Goal: Navigation & Orientation: Find specific page/section

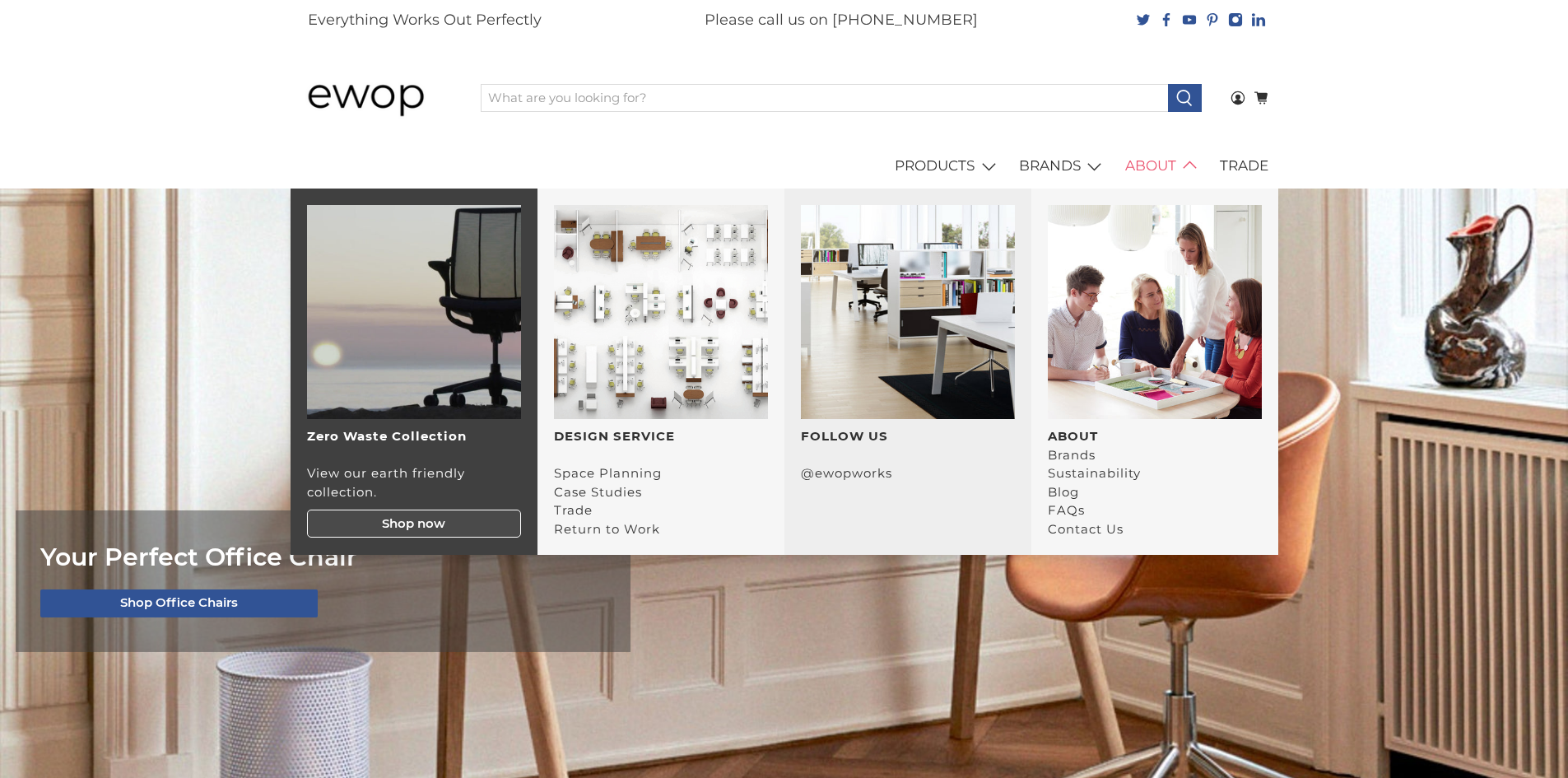
click at [1152, 240] on img "main navigation" at bounding box center [1155, 312] width 214 height 214
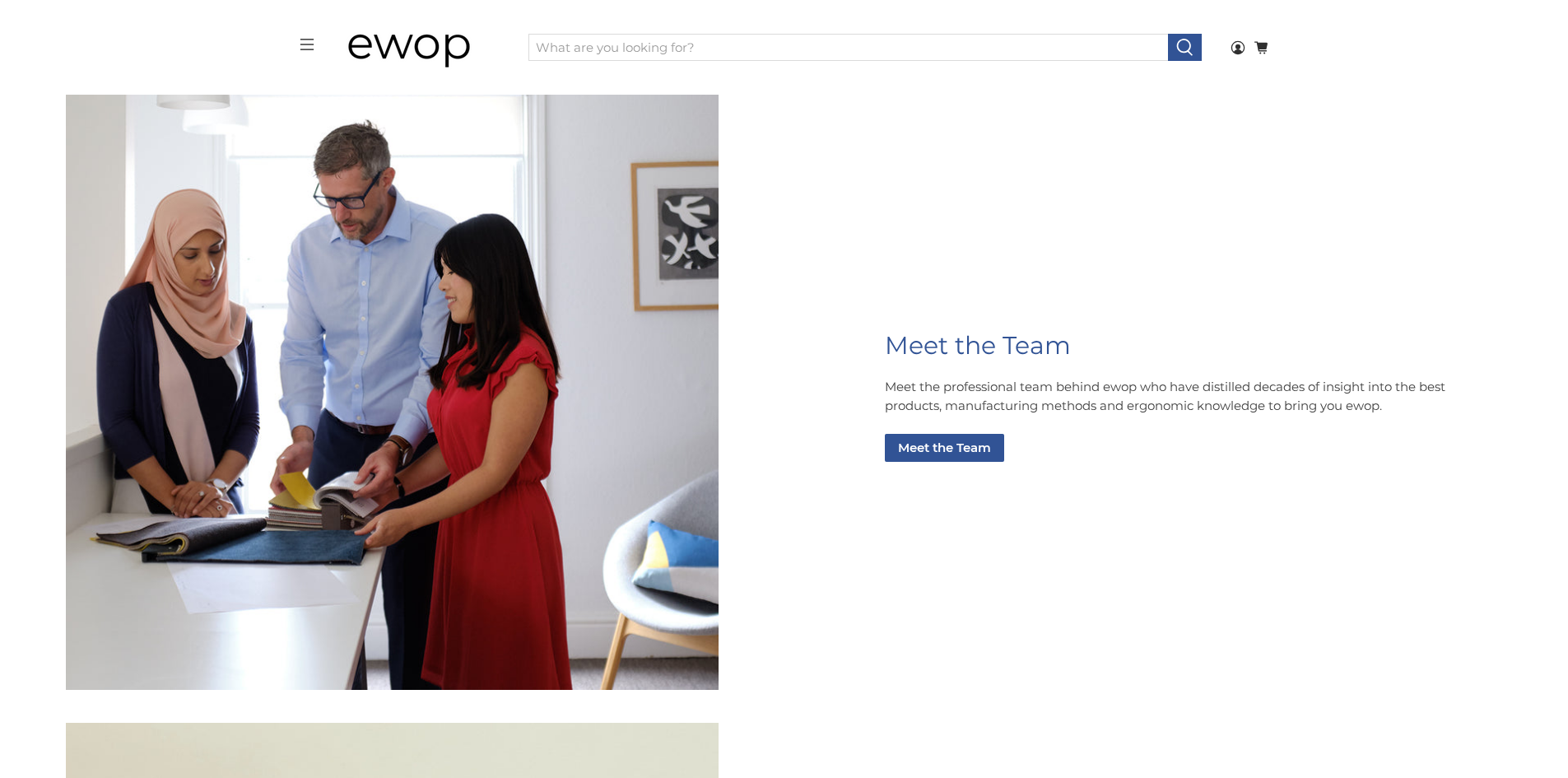
scroll to position [2636, 0]
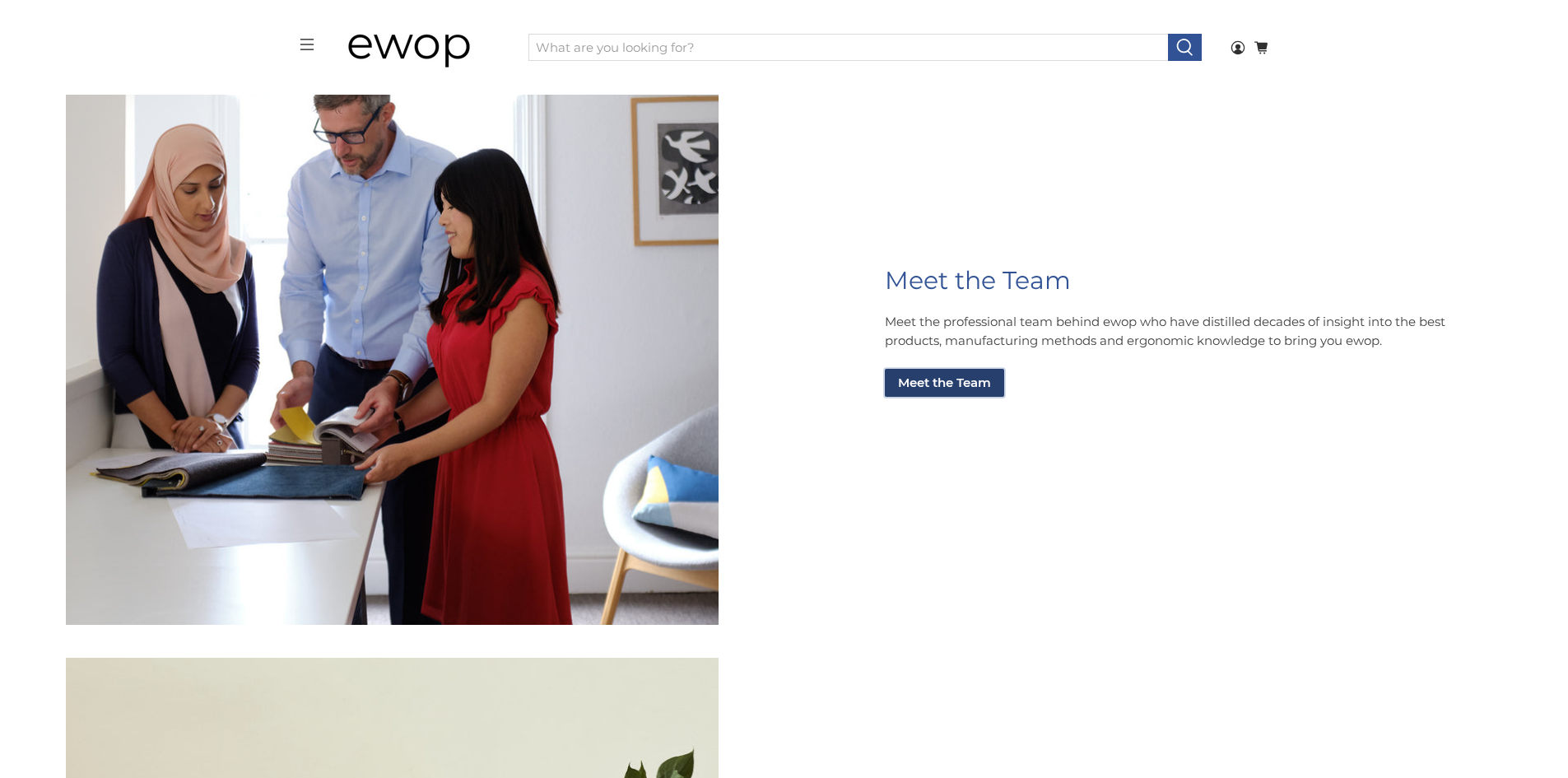
click at [931, 383] on link "Meet the Team" at bounding box center [944, 383] width 119 height 28
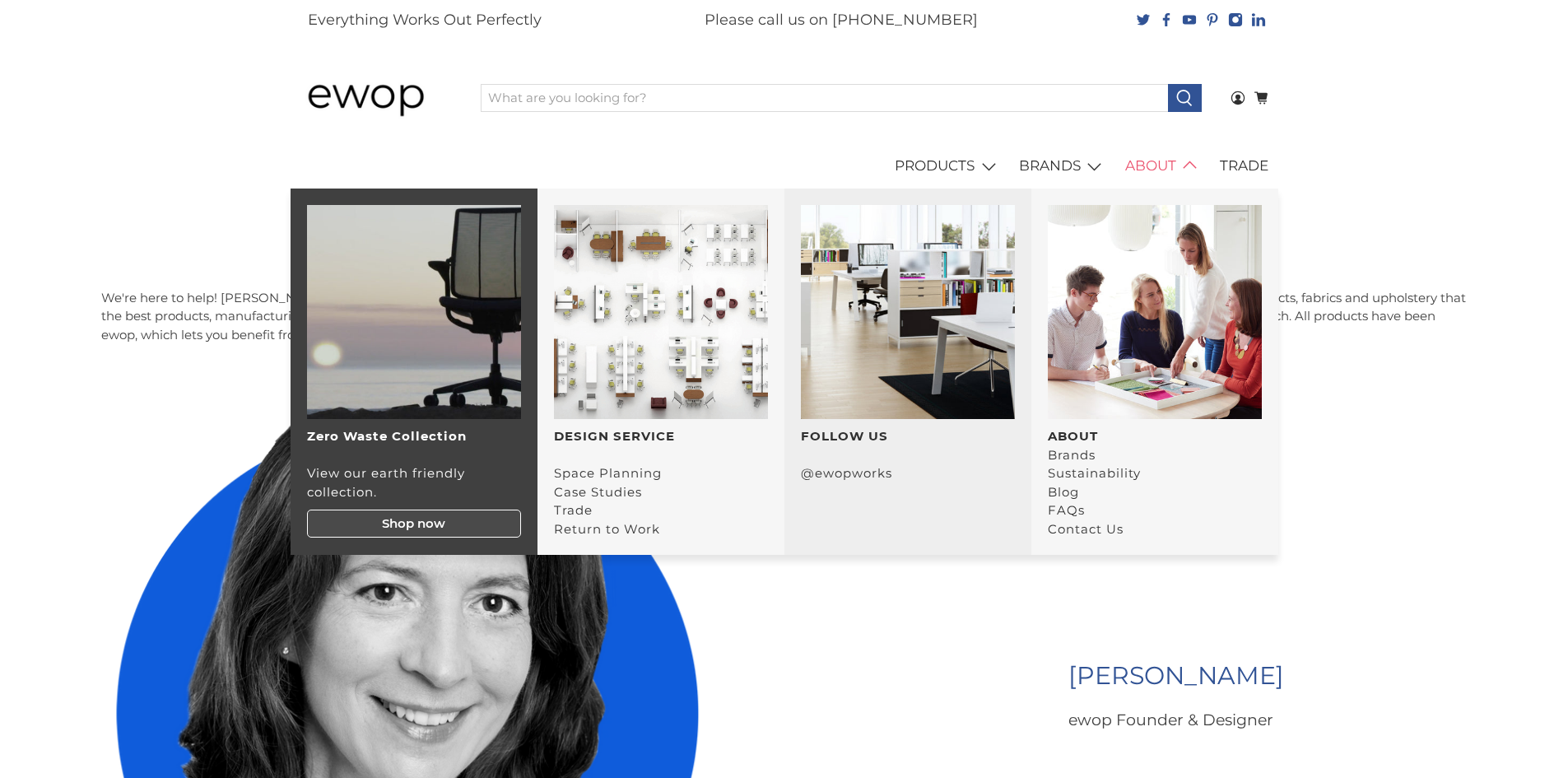
click at [1107, 292] on img "main navigation" at bounding box center [1155, 312] width 214 height 214
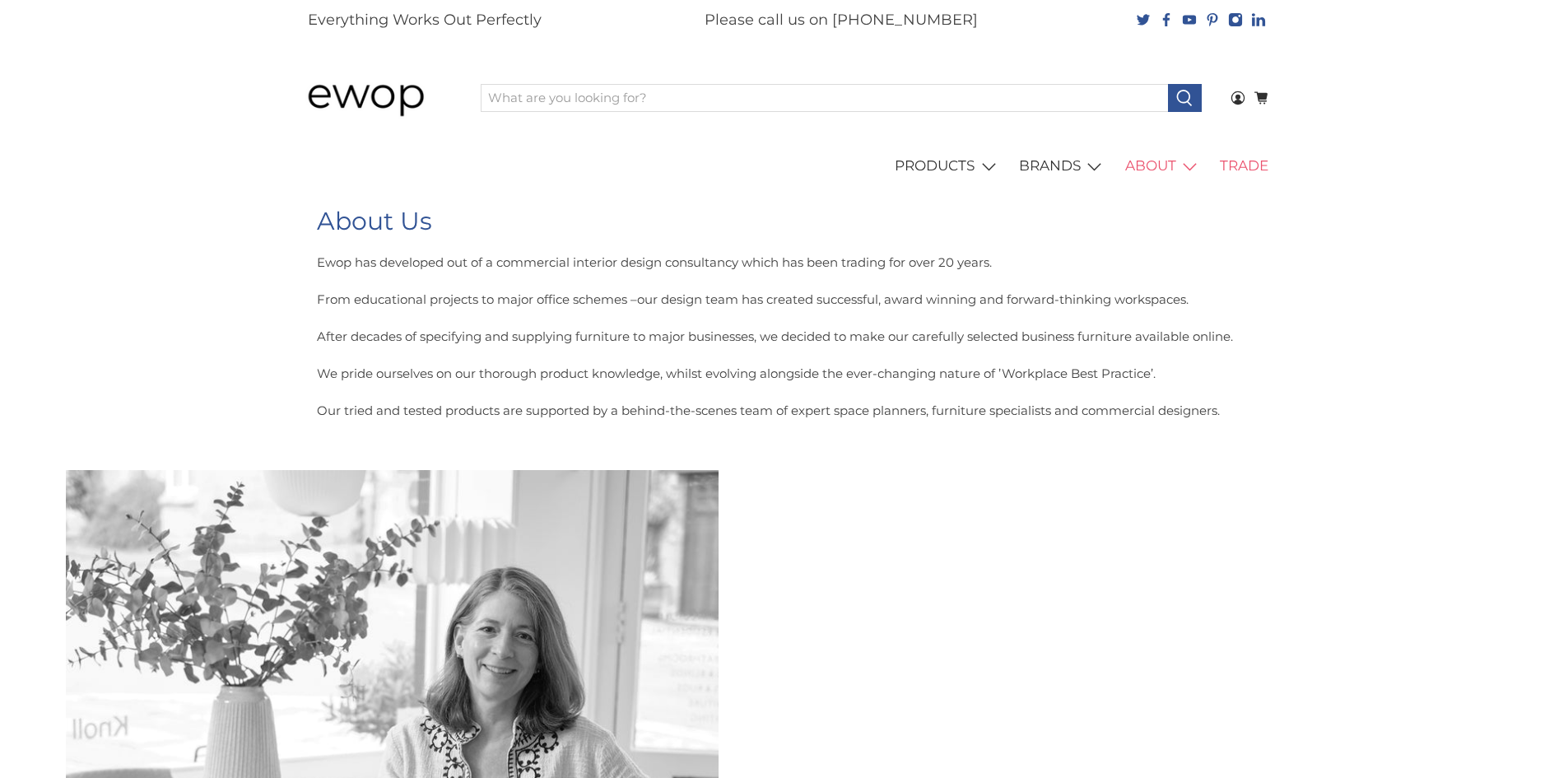
click at [1257, 166] on link "TRADE" at bounding box center [1244, 166] width 68 height 46
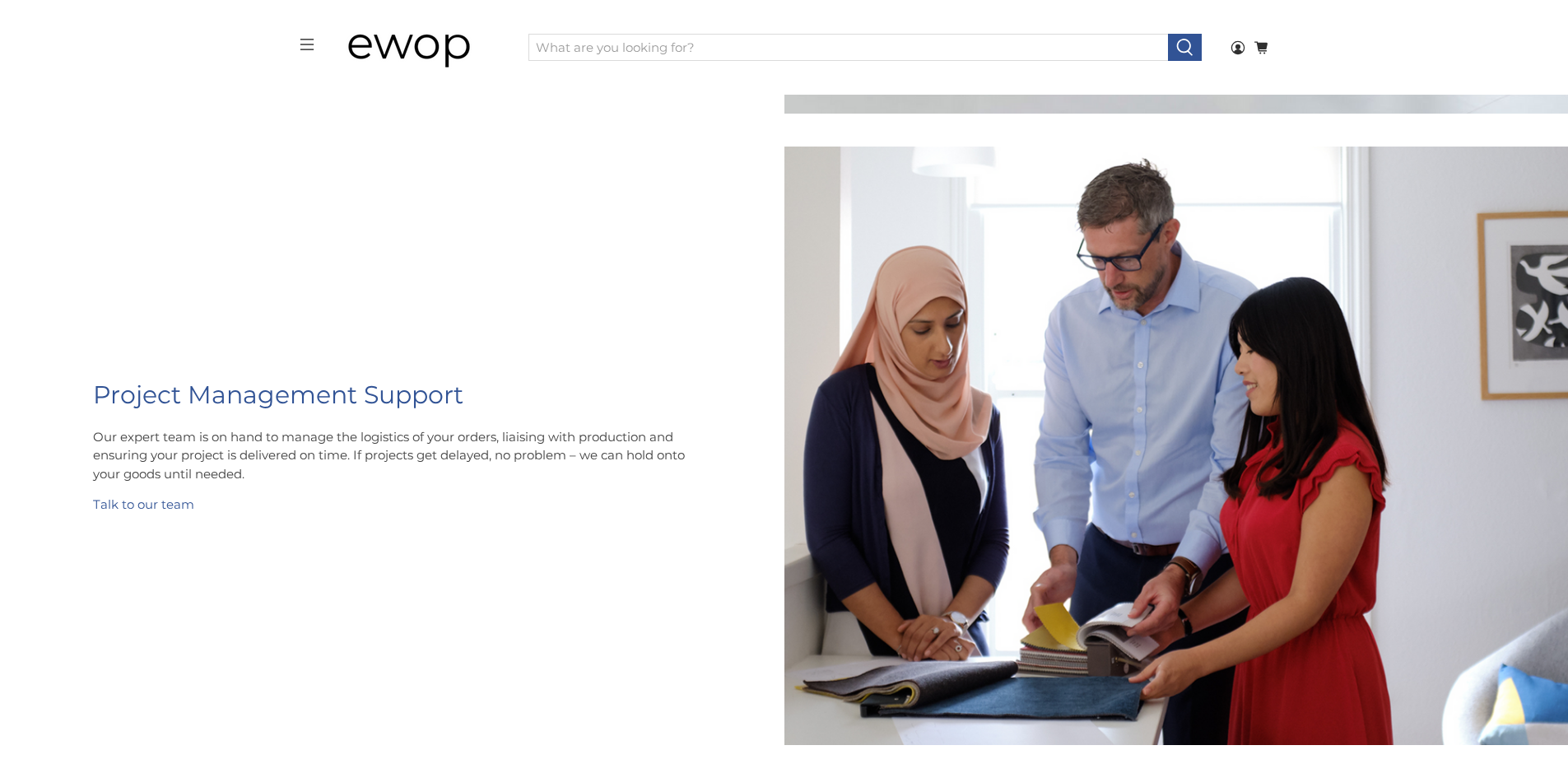
scroll to position [666, 0]
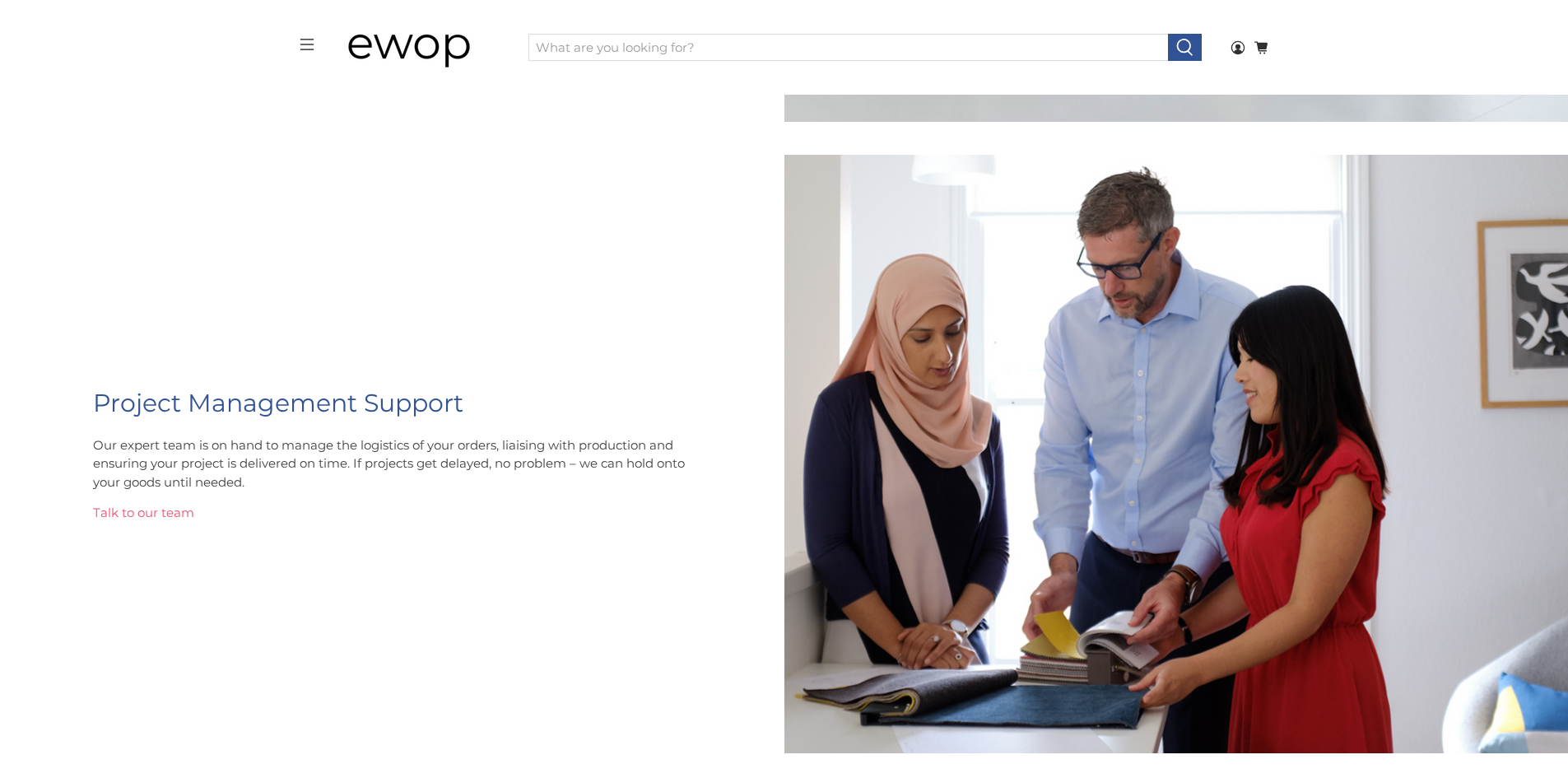
click at [171, 510] on link "Talk to our team" at bounding box center [143, 512] width 101 height 15
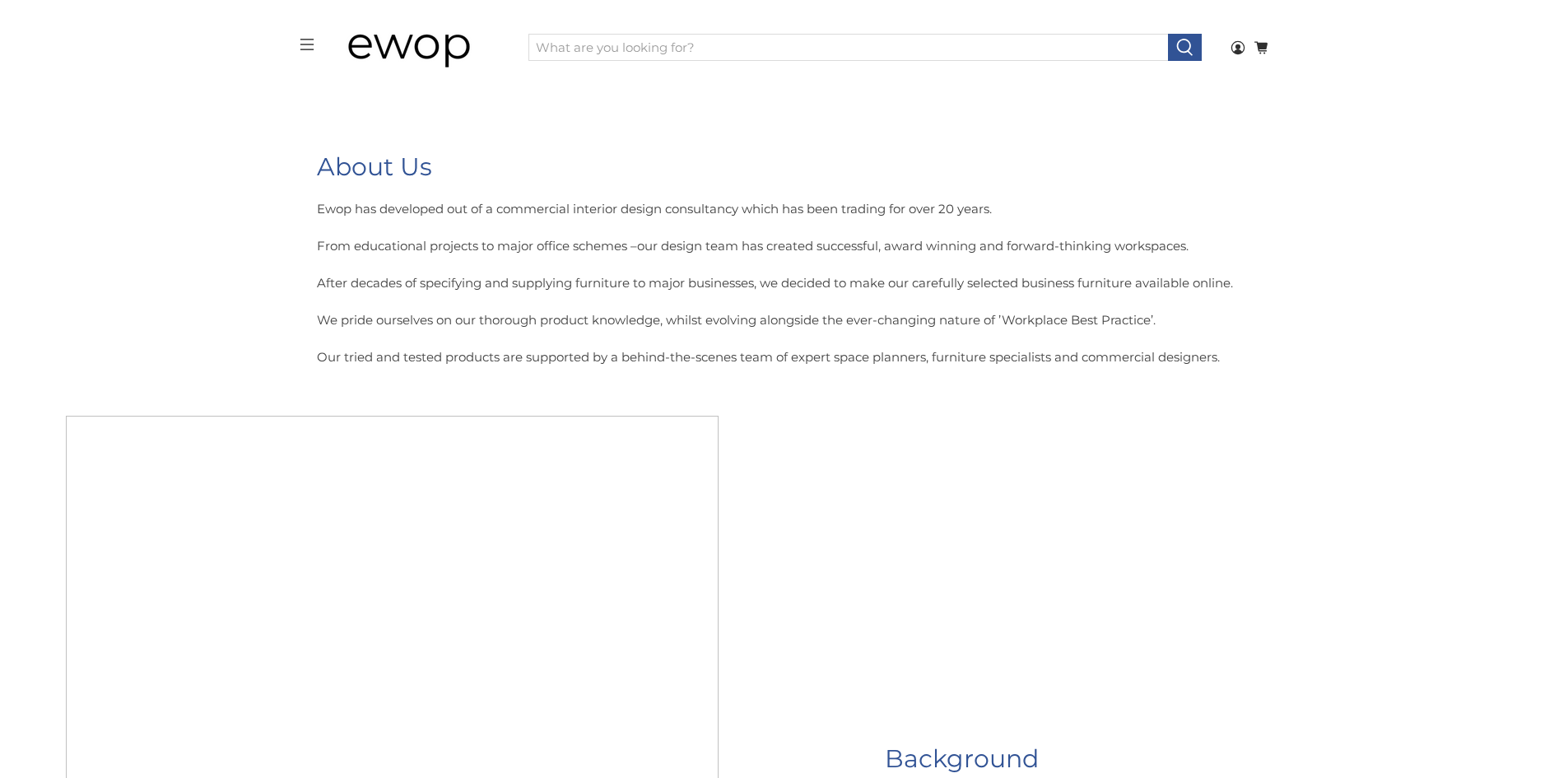
scroll to position [2638, 0]
